Goal: Information Seeking & Learning: Learn about a topic

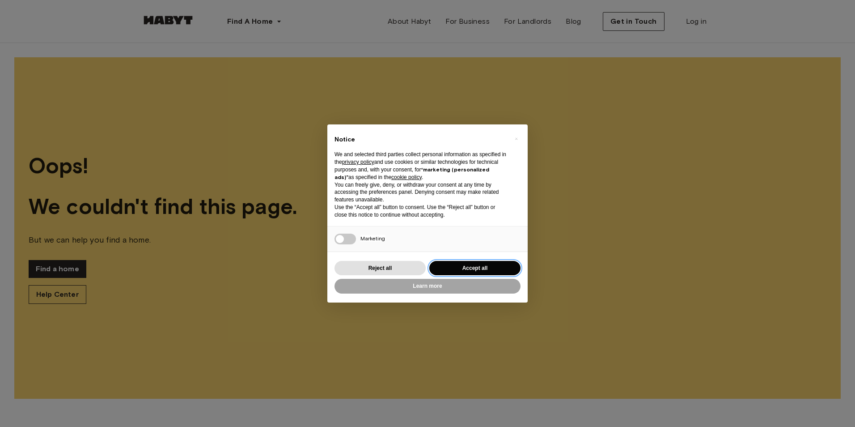
click at [439, 267] on button "Accept all" at bounding box center [474, 268] width 91 height 15
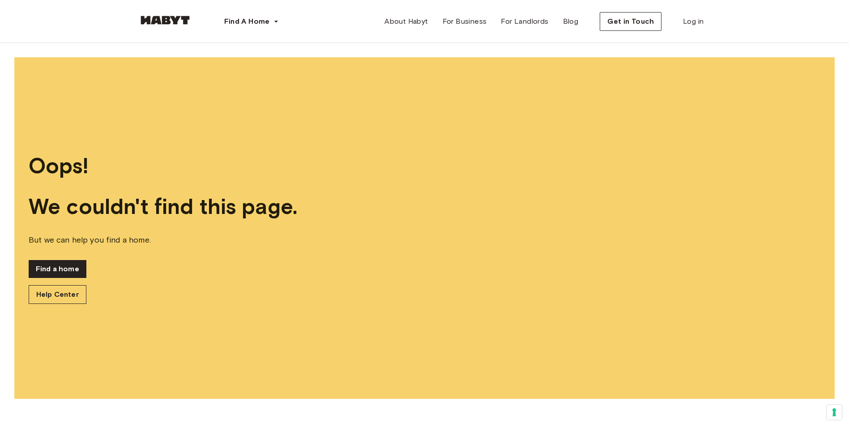
click at [174, 12] on div at bounding box center [165, 22] width 54 height 30
click at [174, 17] on img at bounding box center [165, 20] width 54 height 9
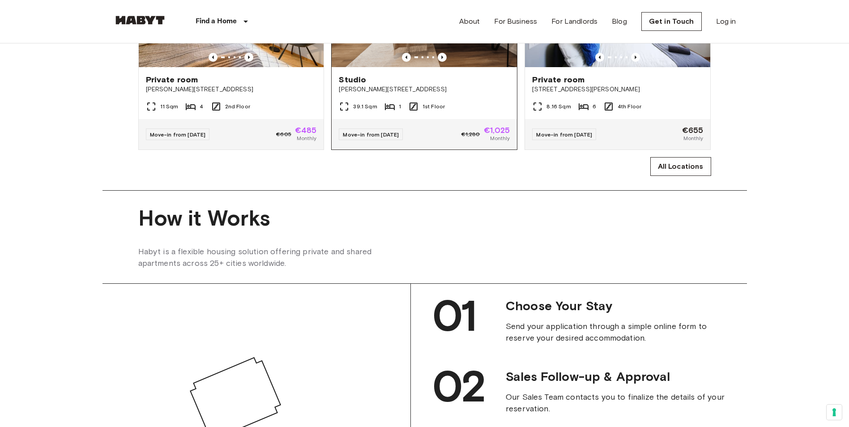
scroll to position [671, 0]
